Goal: Navigation & Orientation: Find specific page/section

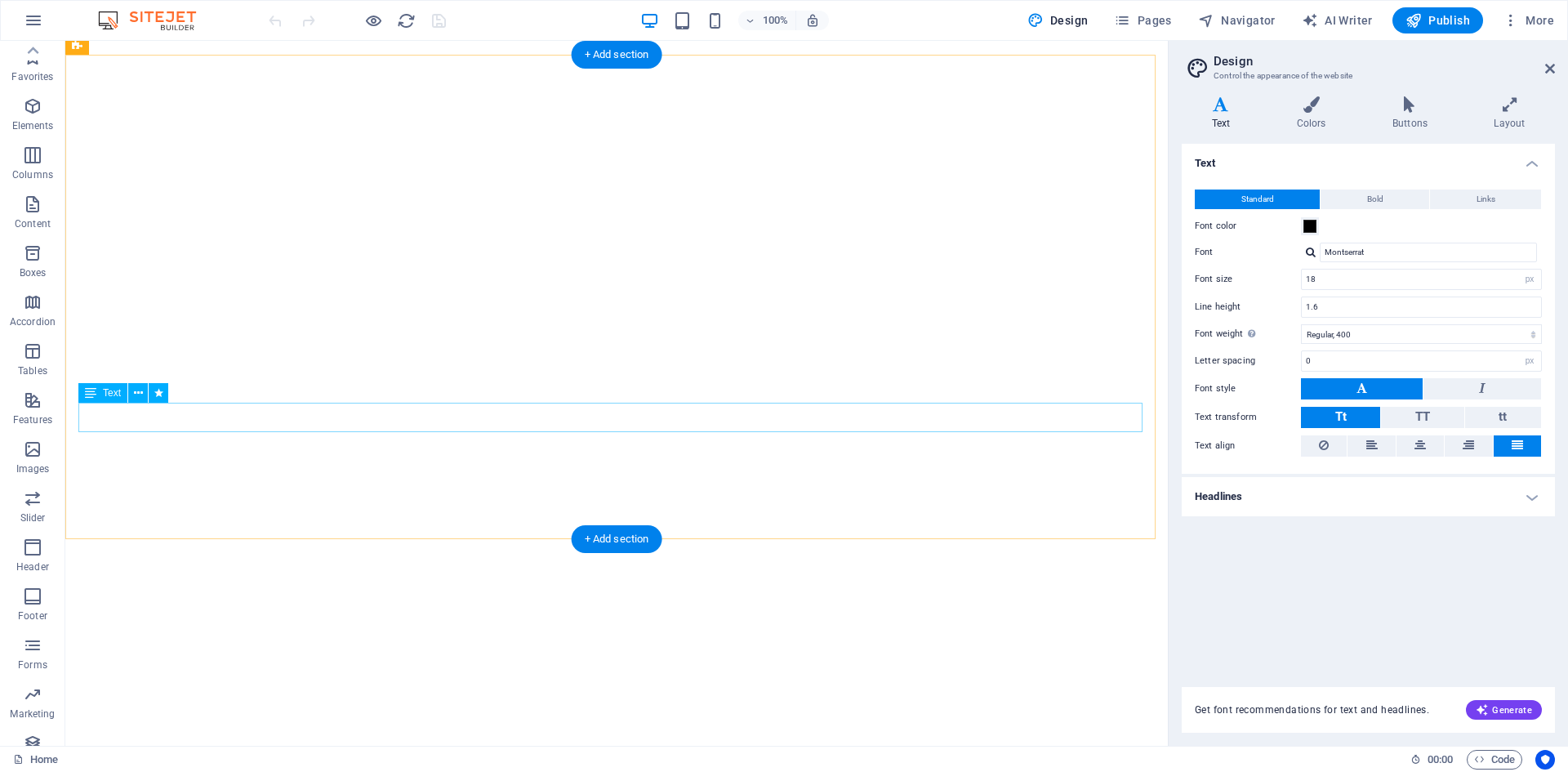
select select "px"
select select "400"
select select "px"
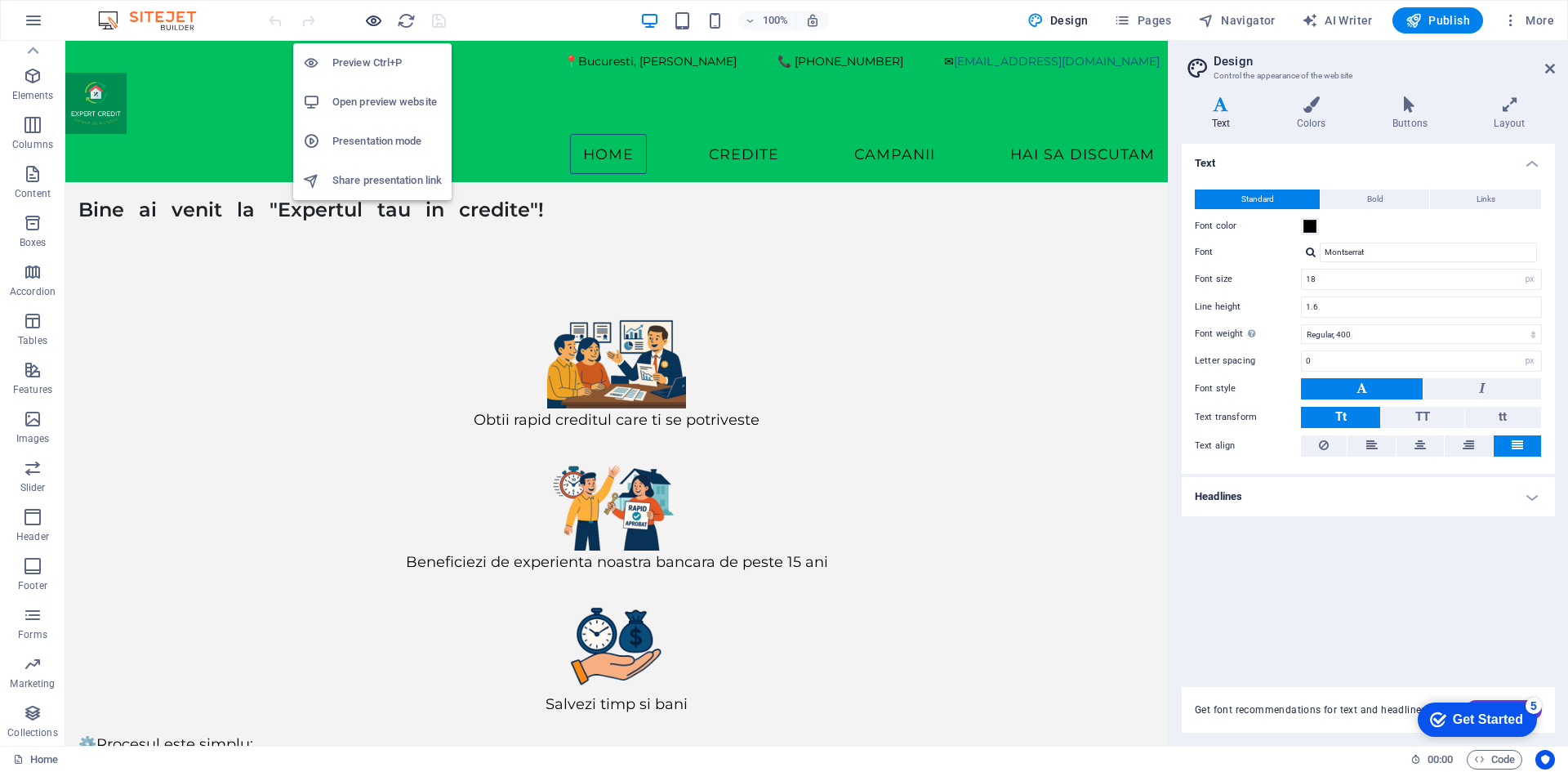
click at [376, 20] on icon "button" at bounding box center [374, 21] width 19 height 19
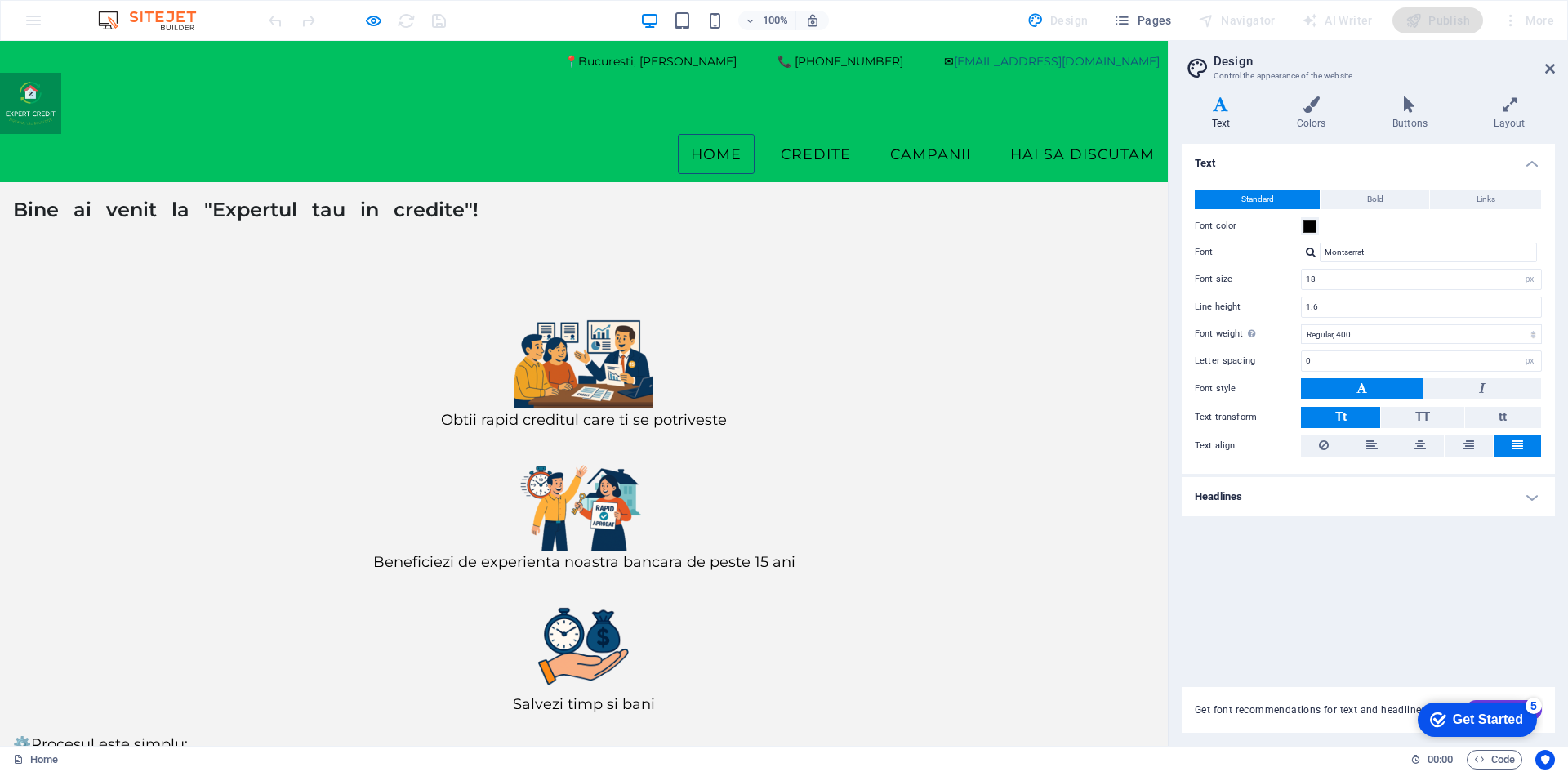
drag, startPoint x: 1547, startPoint y: 25, endPoint x: 1549, endPoint y: 66, distance: 41.0
click at [1549, 66] on icon at bounding box center [1550, 69] width 10 height 13
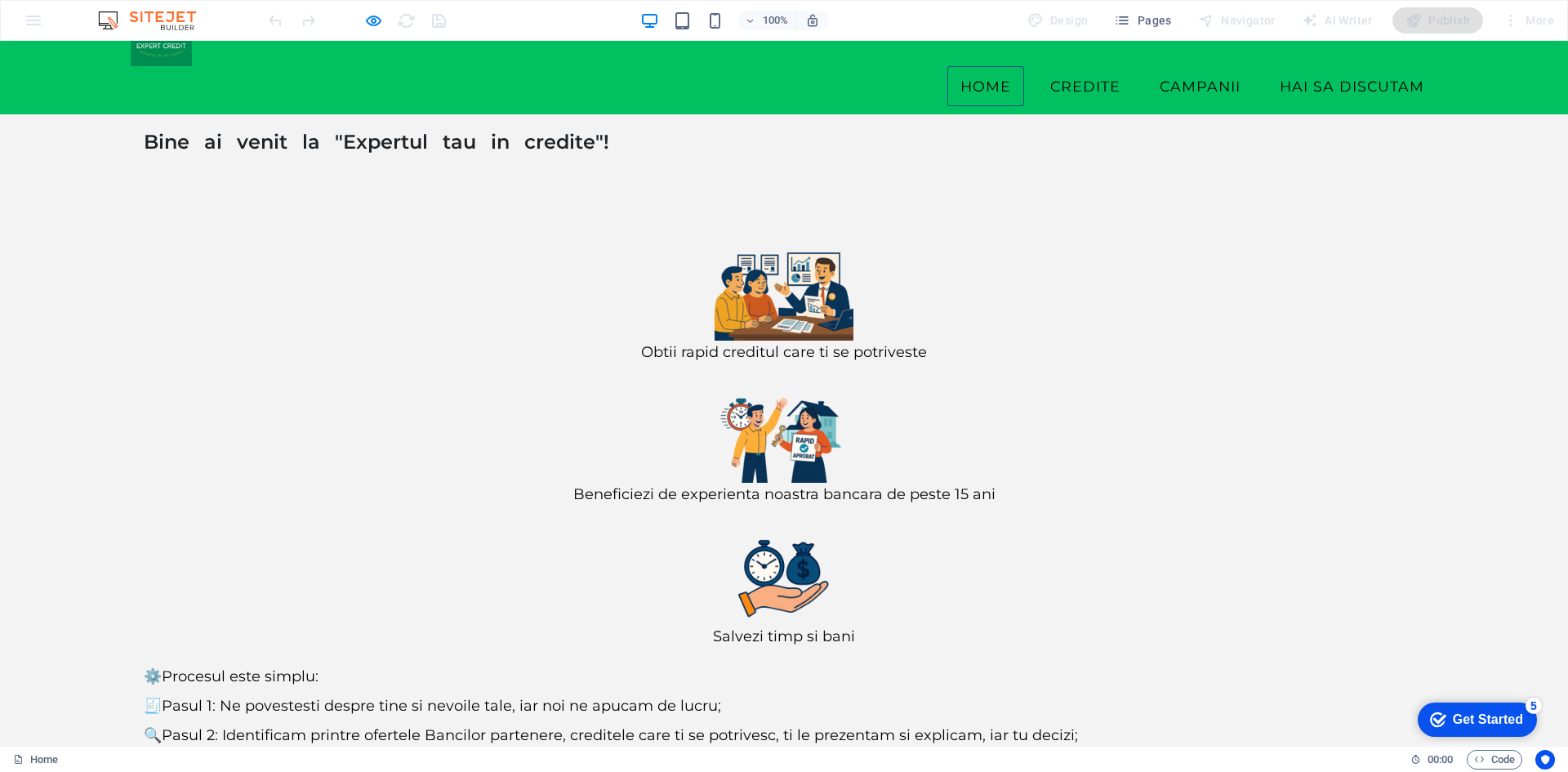
scroll to position [101, 0]
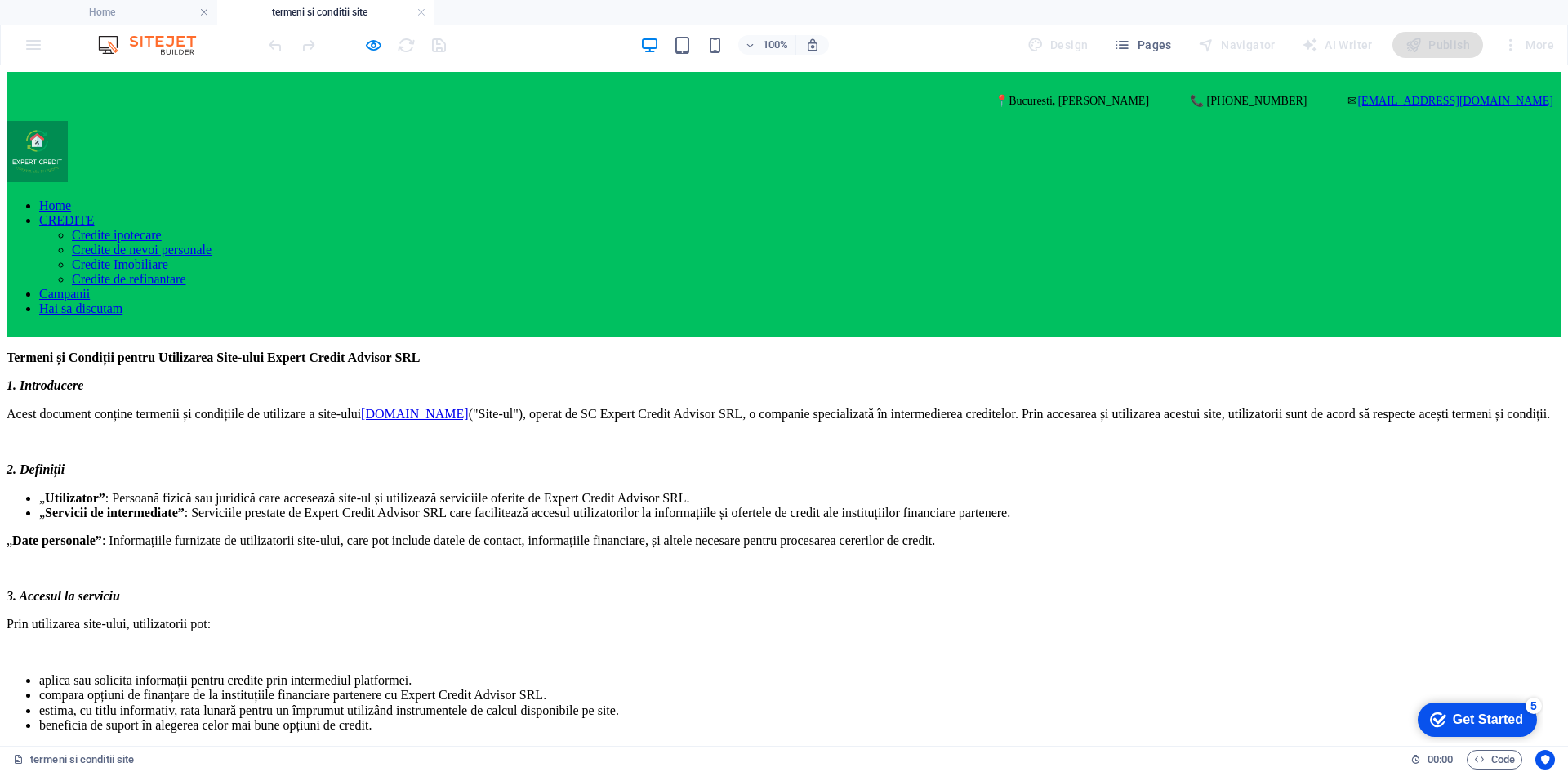
scroll to position [0, 0]
click at [424, 9] on link at bounding box center [421, 12] width 10 height 15
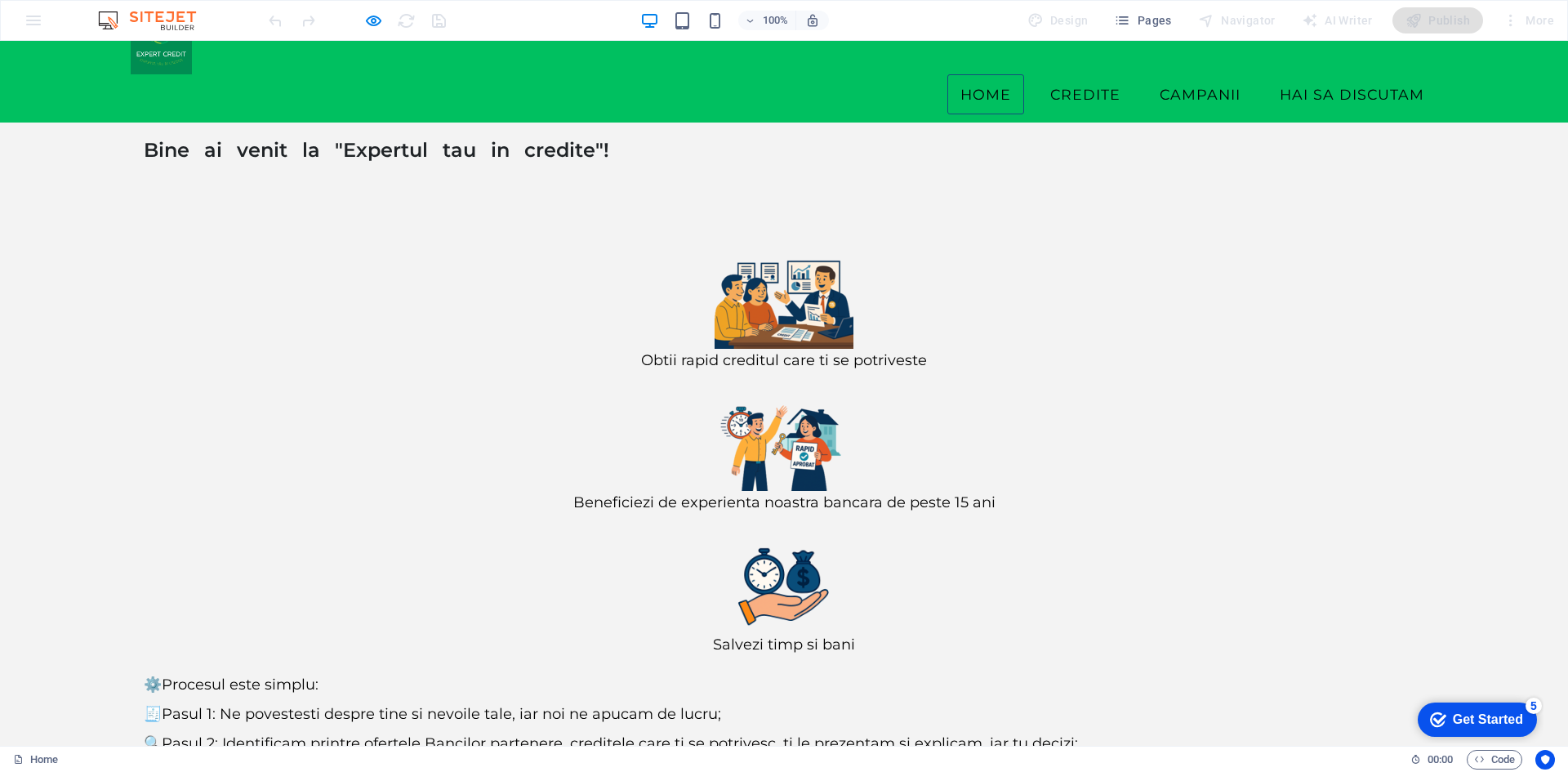
scroll to position [101, 0]
